Goal: Task Accomplishment & Management: Manage account settings

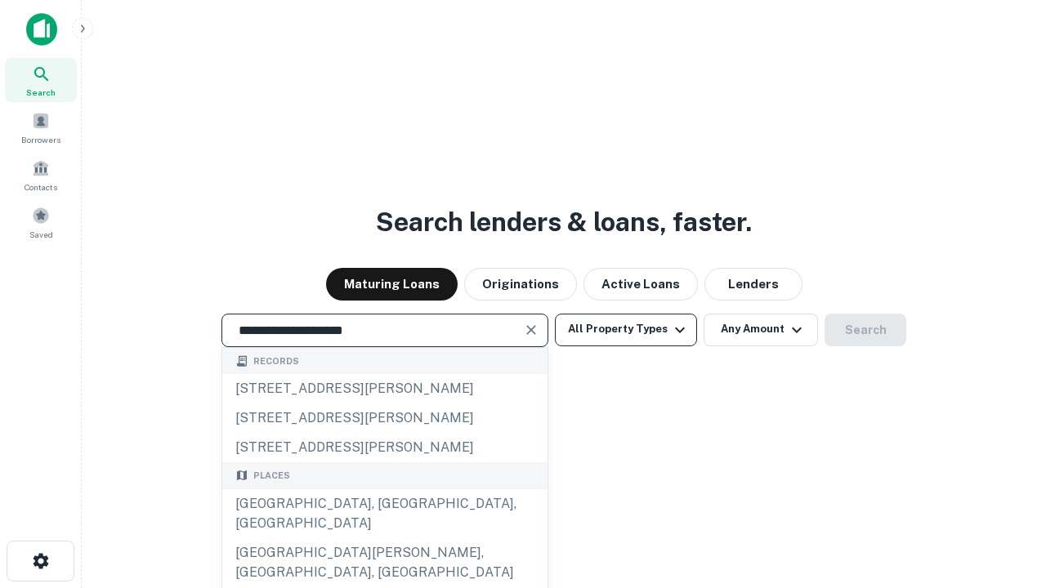
click at [384, 539] on div "Santa Monica, CA, USA" at bounding box center [384, 514] width 325 height 49
click at [626, 329] on button "All Property Types" at bounding box center [626, 330] width 142 height 33
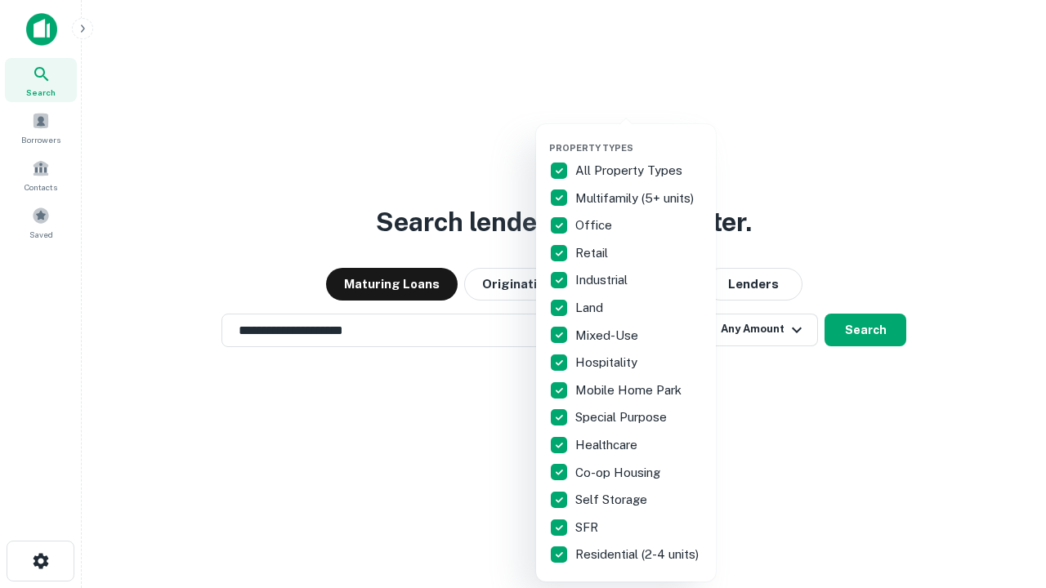
type input "**********"
click at [639, 137] on button "button" at bounding box center [639, 137] width 180 height 1
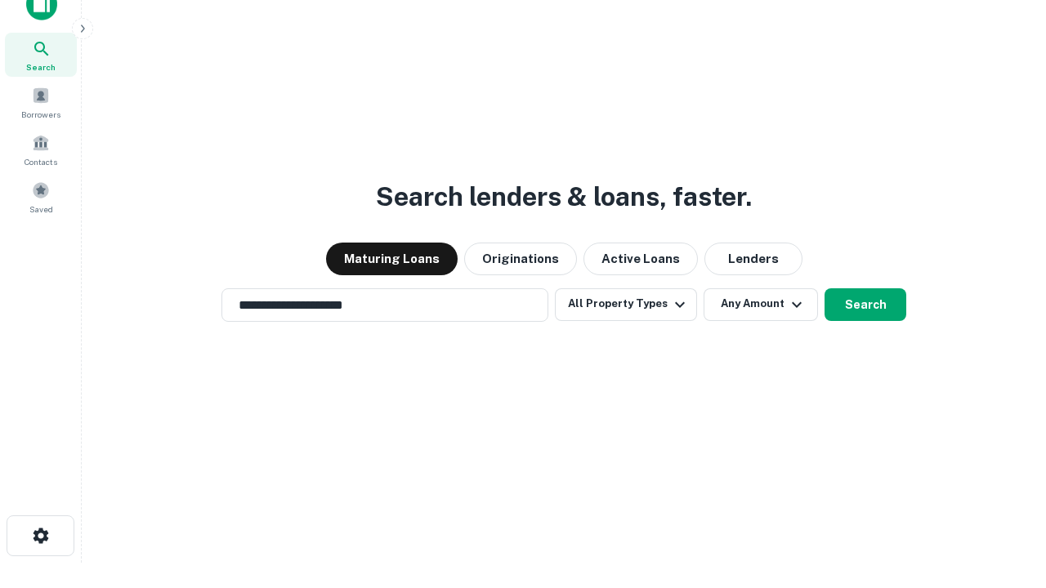
scroll to position [10, 197]
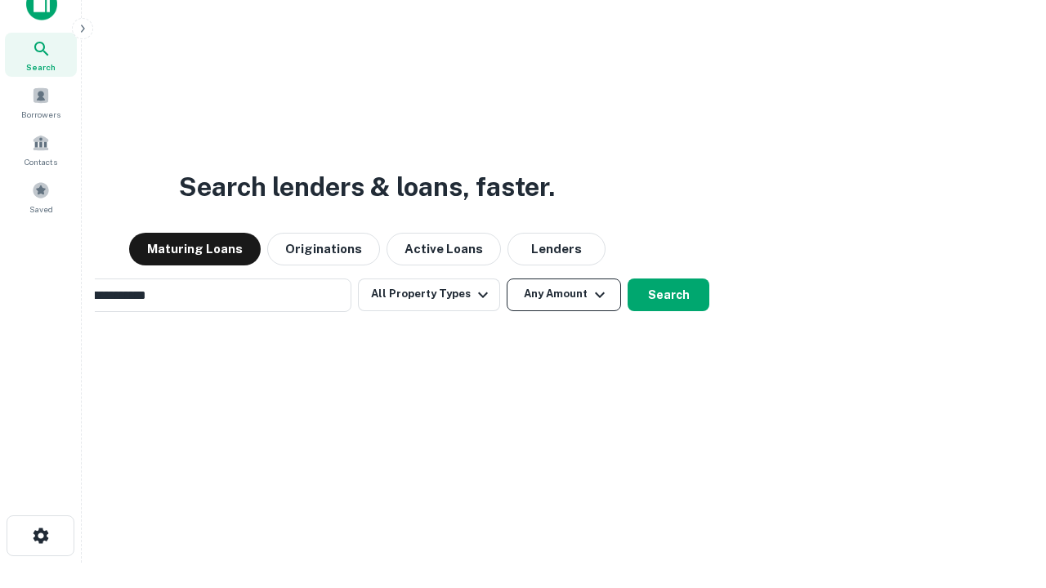
click at [507, 279] on button "Any Amount" at bounding box center [564, 295] width 114 height 33
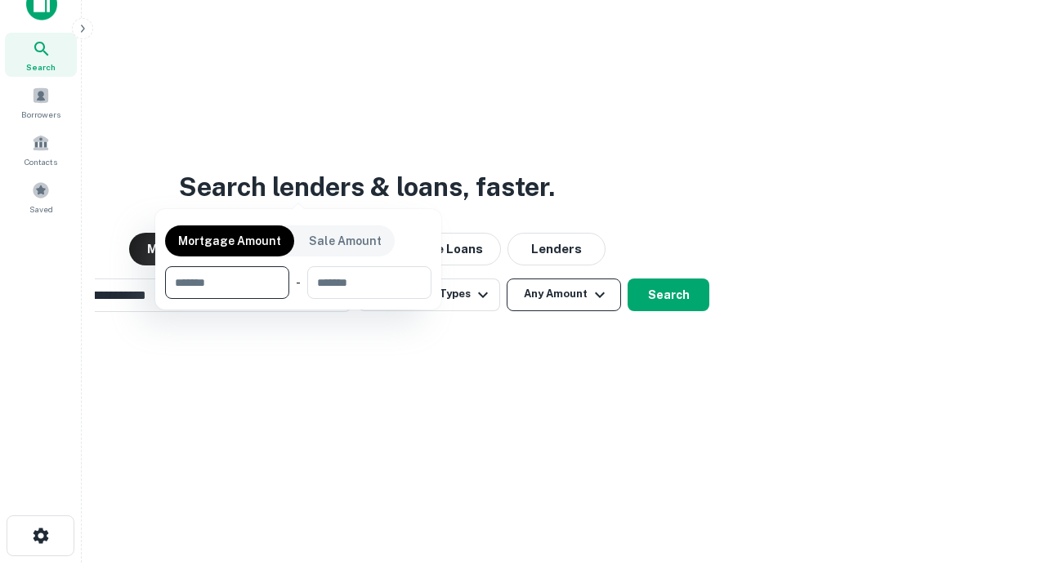
scroll to position [118, 463]
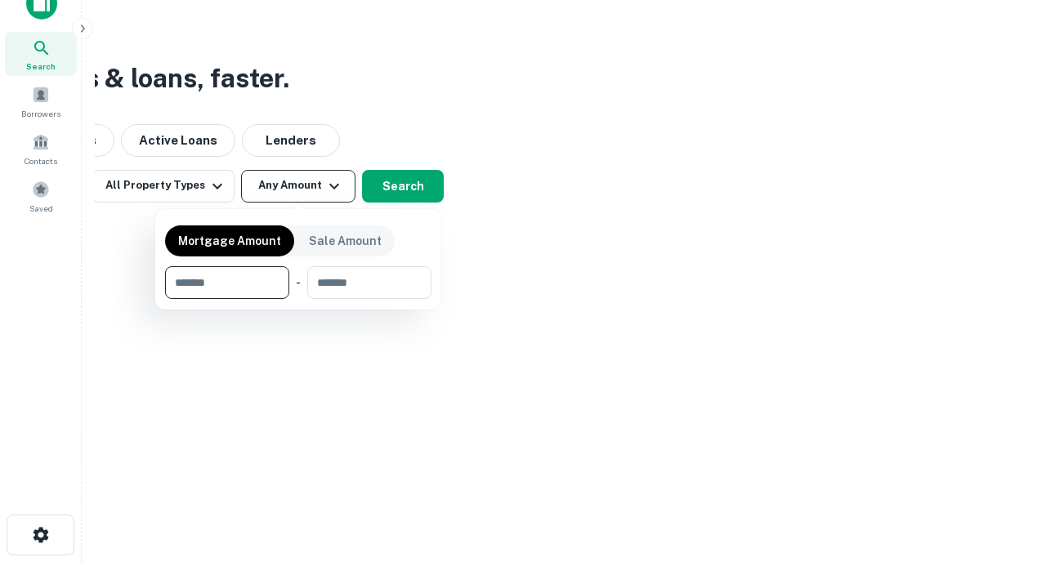
type input "*******"
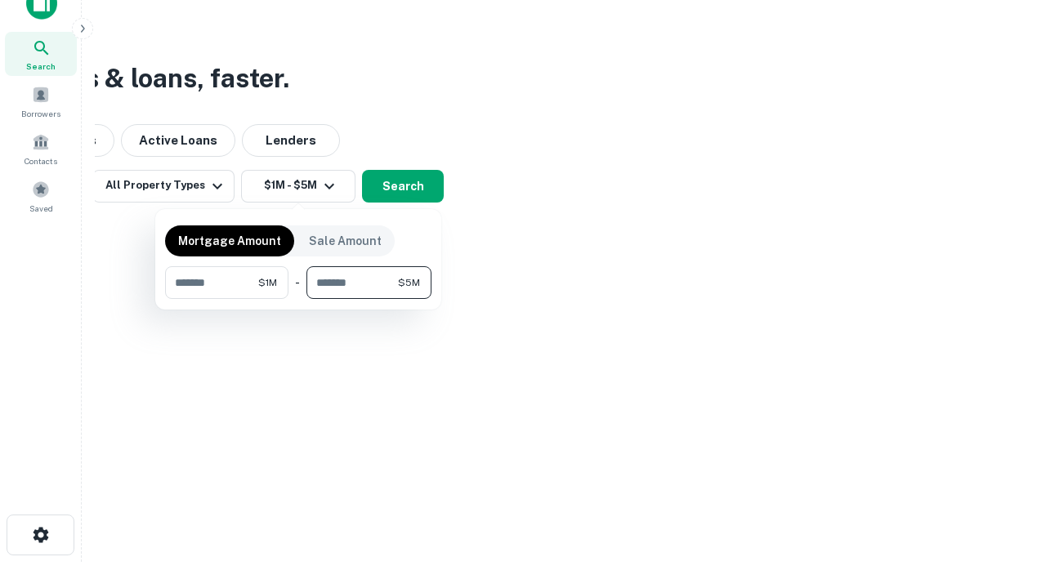
type input "*******"
click at [298, 299] on button "button" at bounding box center [298, 299] width 266 height 1
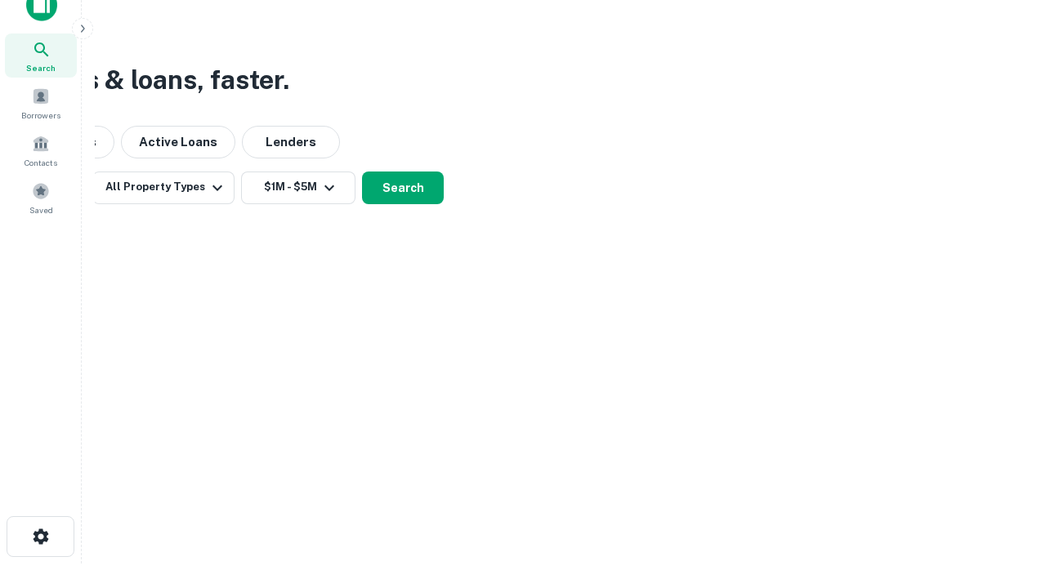
scroll to position [10, 302]
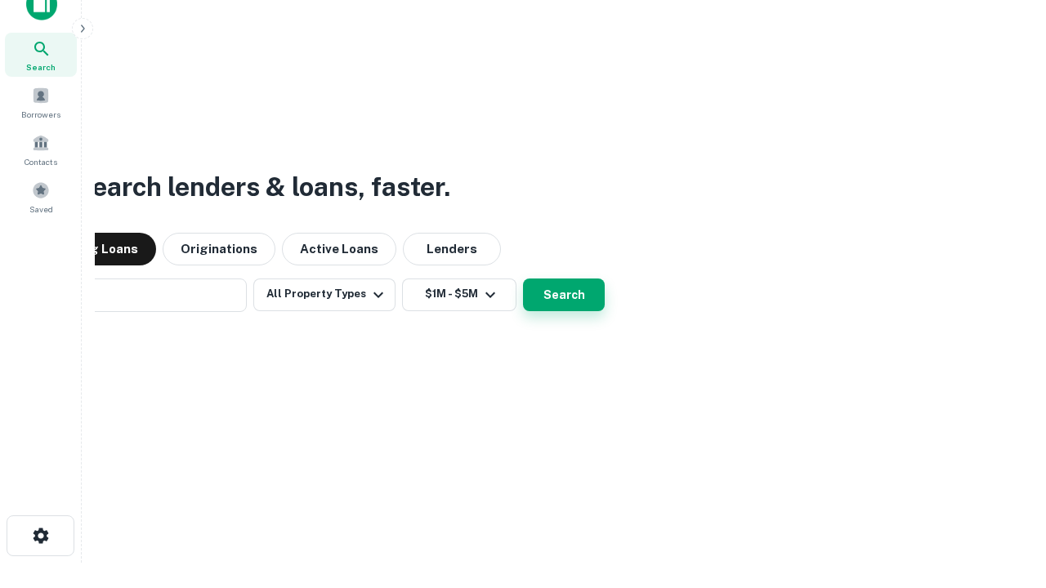
click at [523, 279] on button "Search" at bounding box center [564, 295] width 82 height 33
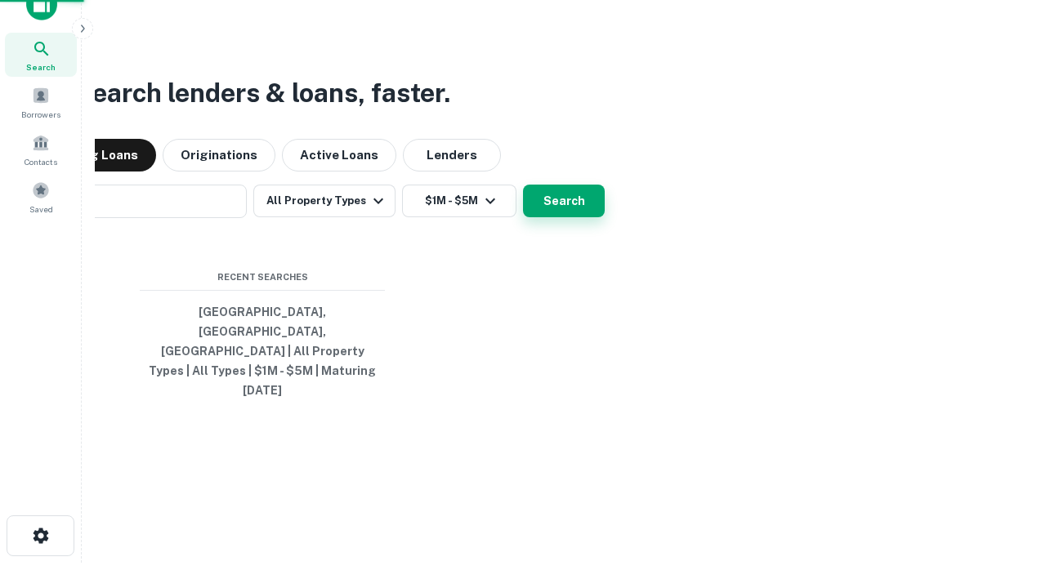
scroll to position [43, 463]
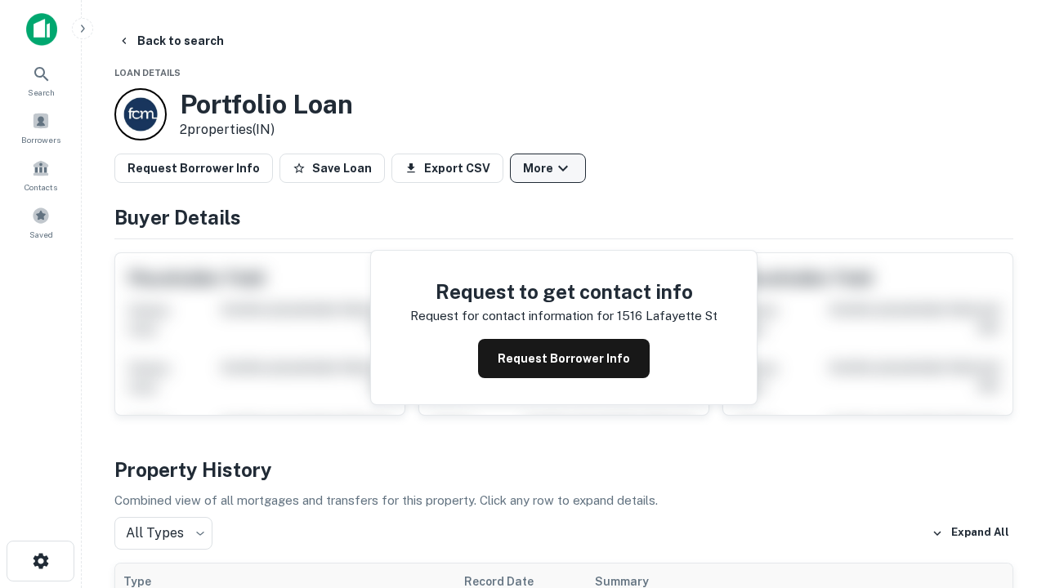
click at [548, 168] on button "More" at bounding box center [548, 168] width 76 height 29
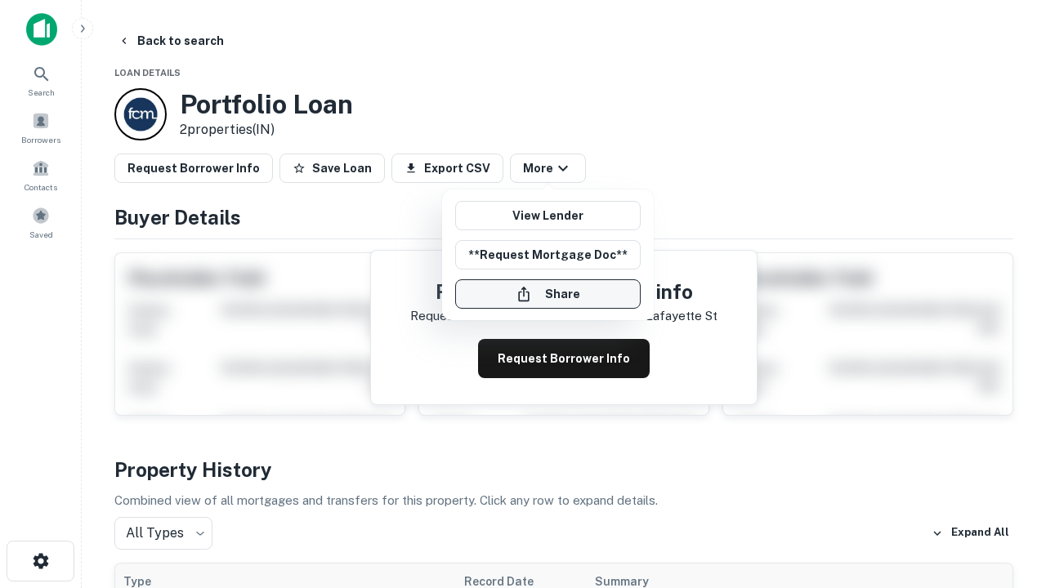
click at [548, 294] on button "Share" at bounding box center [548, 294] width 186 height 29
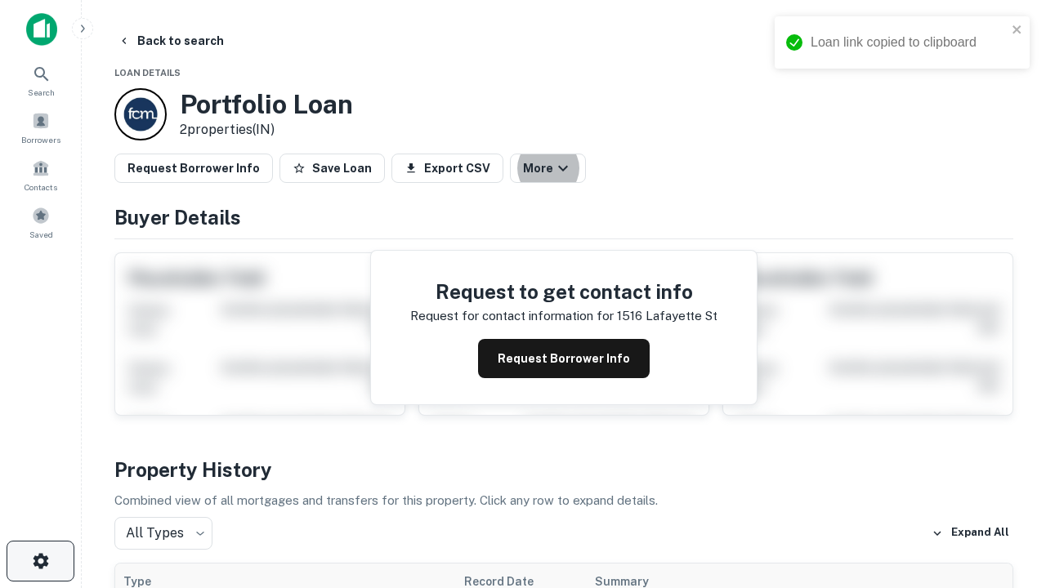
click at [40, 561] on icon "button" at bounding box center [41, 562] width 20 height 20
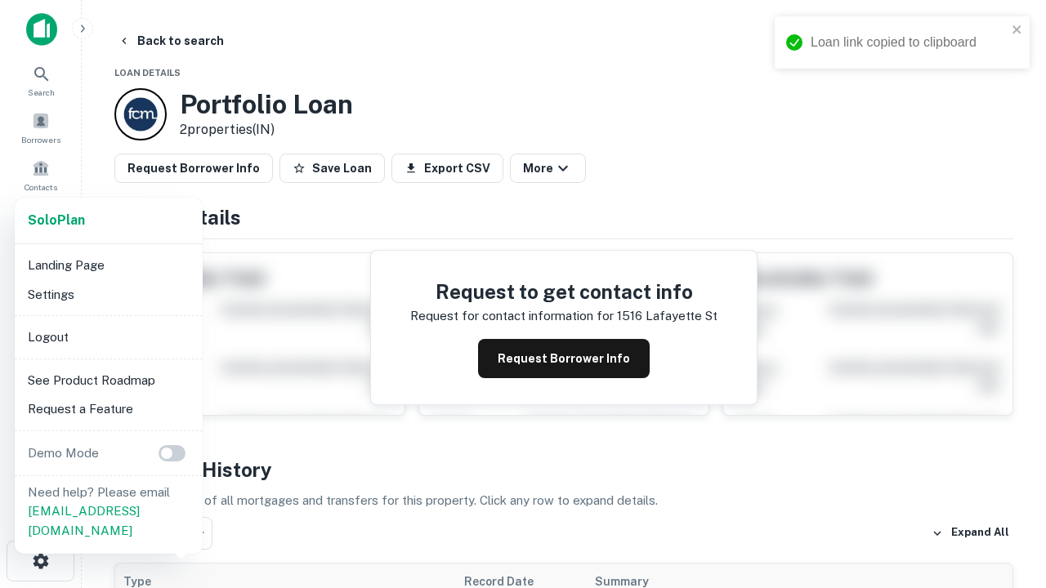
click at [108, 337] on li "Logout" at bounding box center [108, 337] width 175 height 29
